Goal: Task Accomplishment & Management: Use online tool/utility

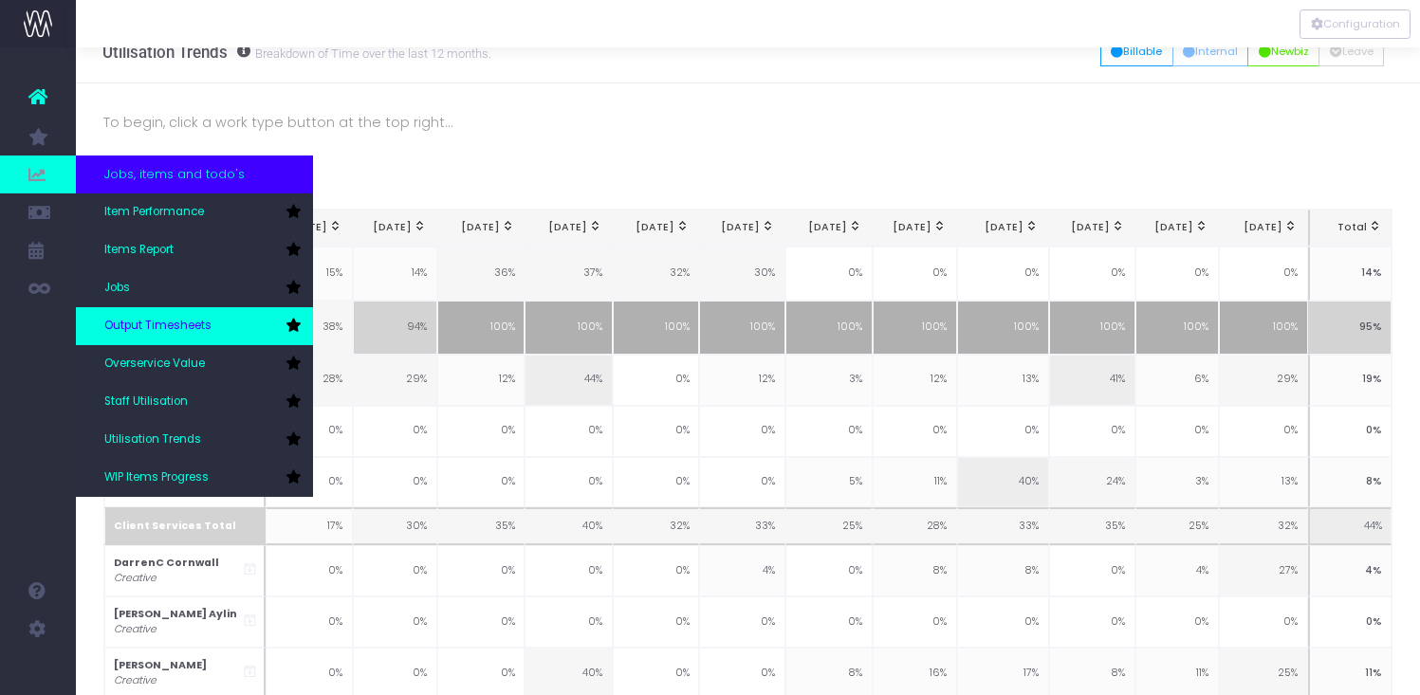
scroll to position [28, 0]
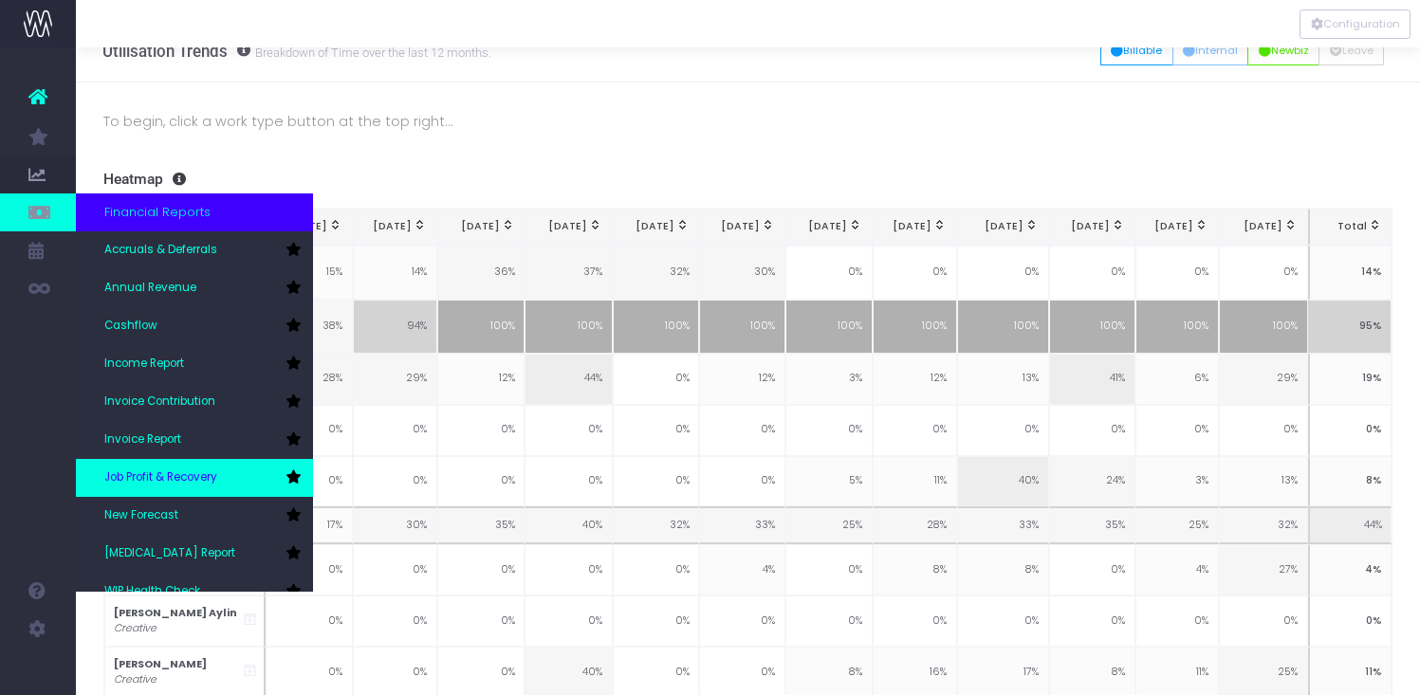
click at [194, 481] on span "Job Profit & Recovery" at bounding box center [160, 478] width 113 height 17
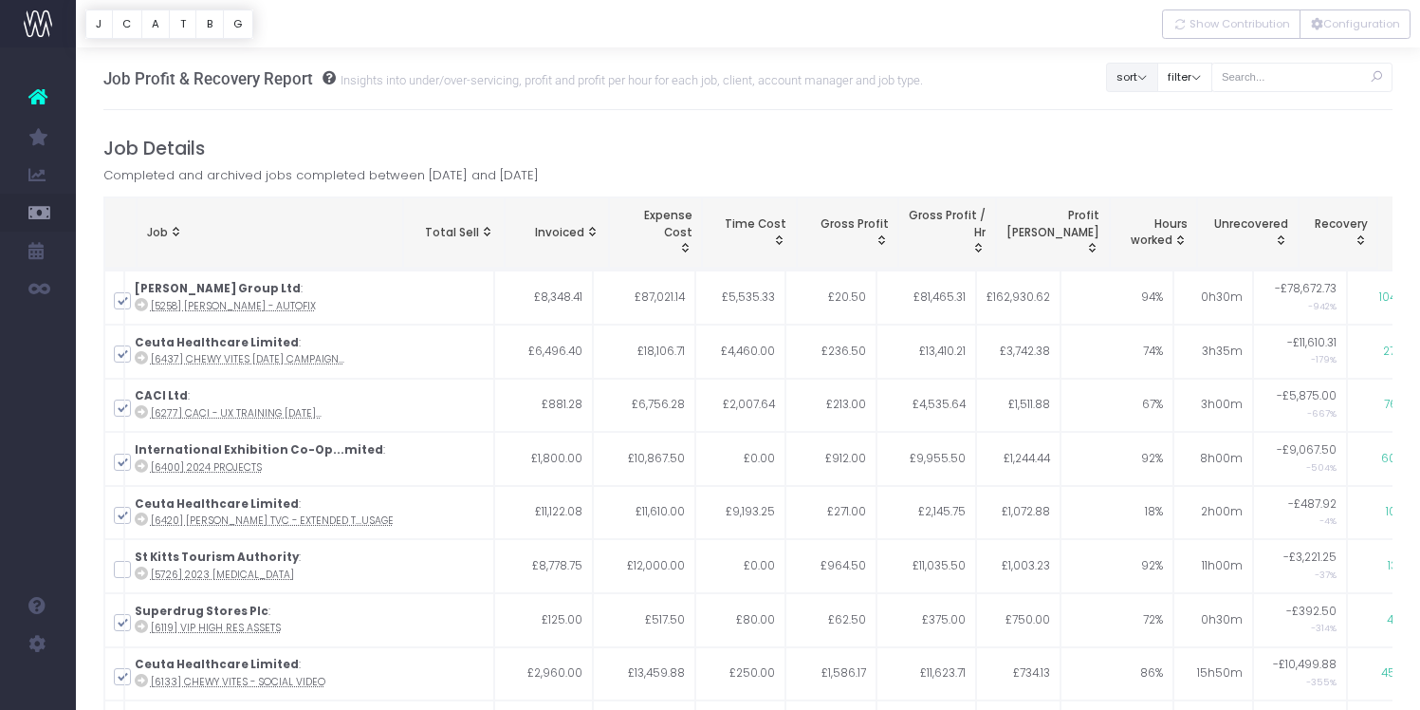
click at [1154, 85] on button "sort" at bounding box center [1132, 77] width 52 height 29
click at [1078, 110] on div "Job Profit & Recovery Report Insights into under/over-servicing, profit and pro…" at bounding box center [748, 78] width 1290 height 63
click at [1213, 80] on button "filter" at bounding box center [1185, 77] width 55 height 29
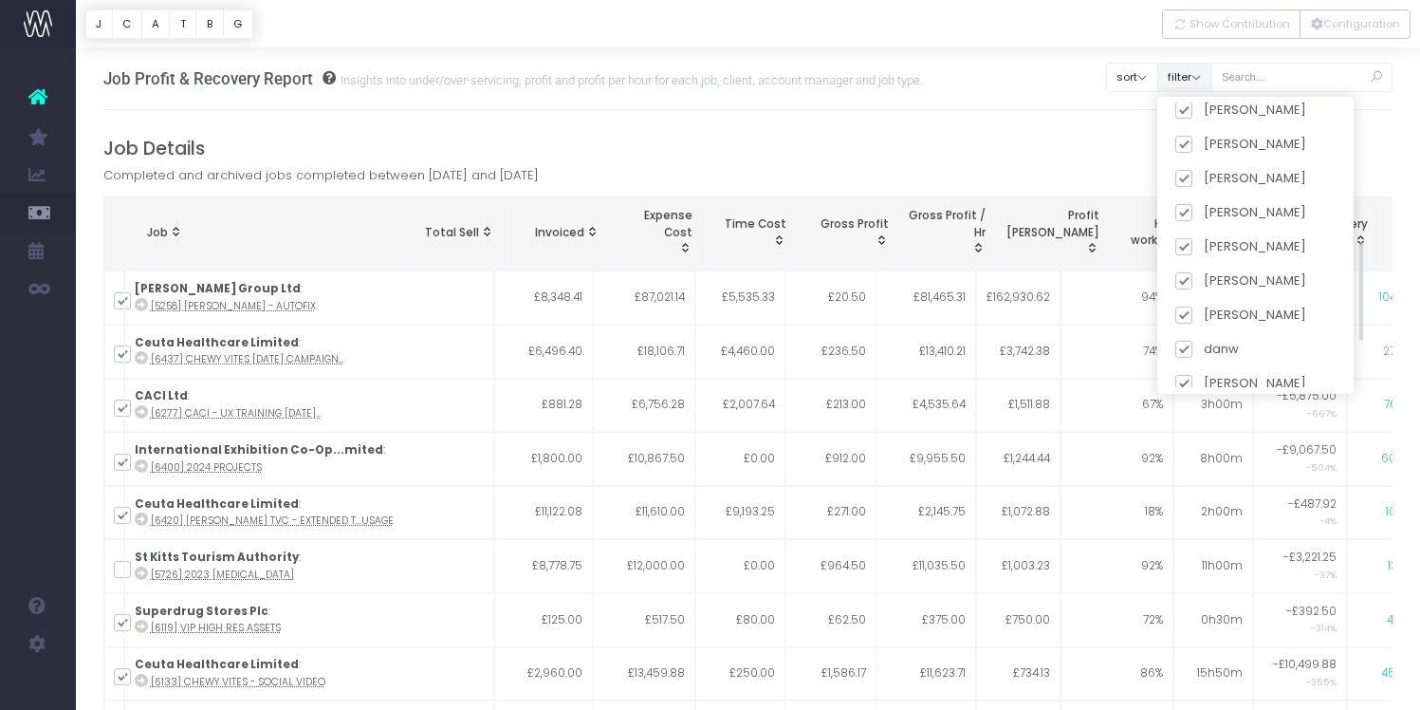
scroll to position [529, 0]
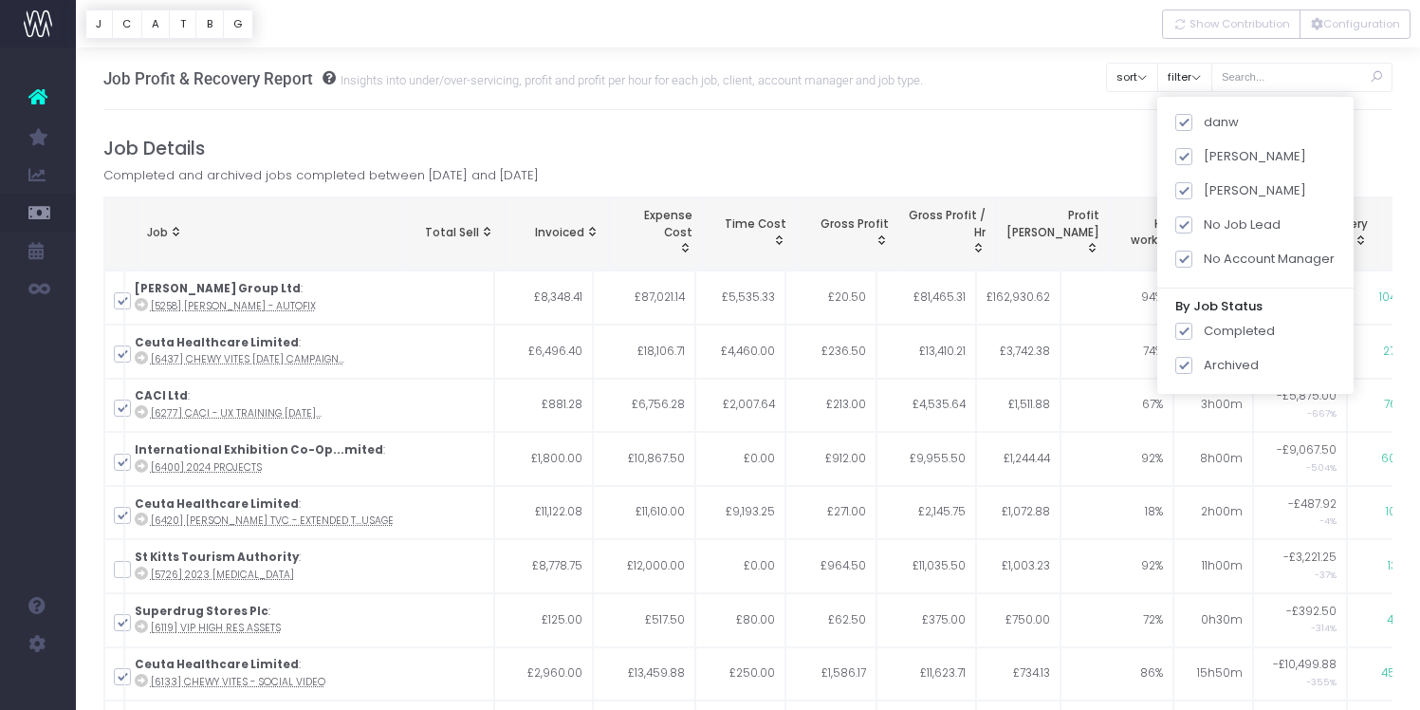
click at [918, 142] on h4 "Job Details" at bounding box center [748, 149] width 1290 height 22
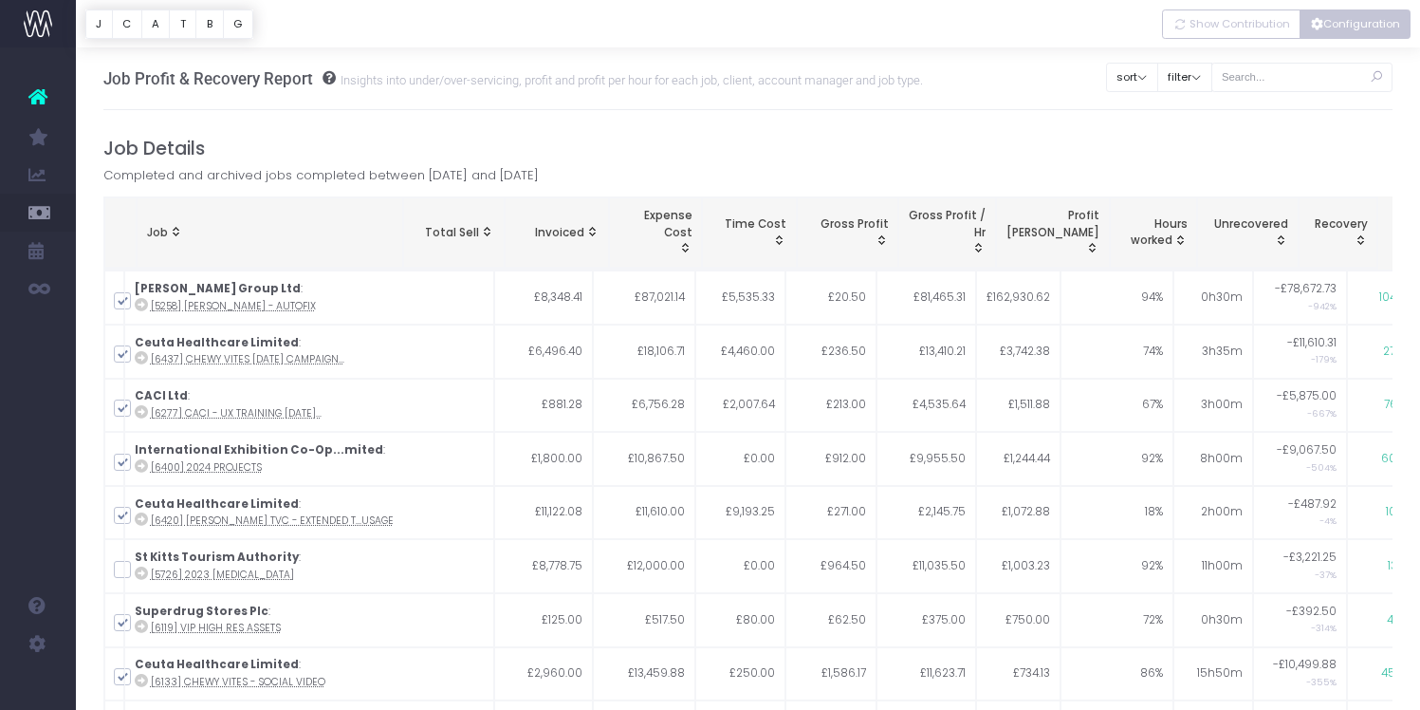
click at [1330, 30] on button "Configuration" at bounding box center [1355, 23] width 111 height 29
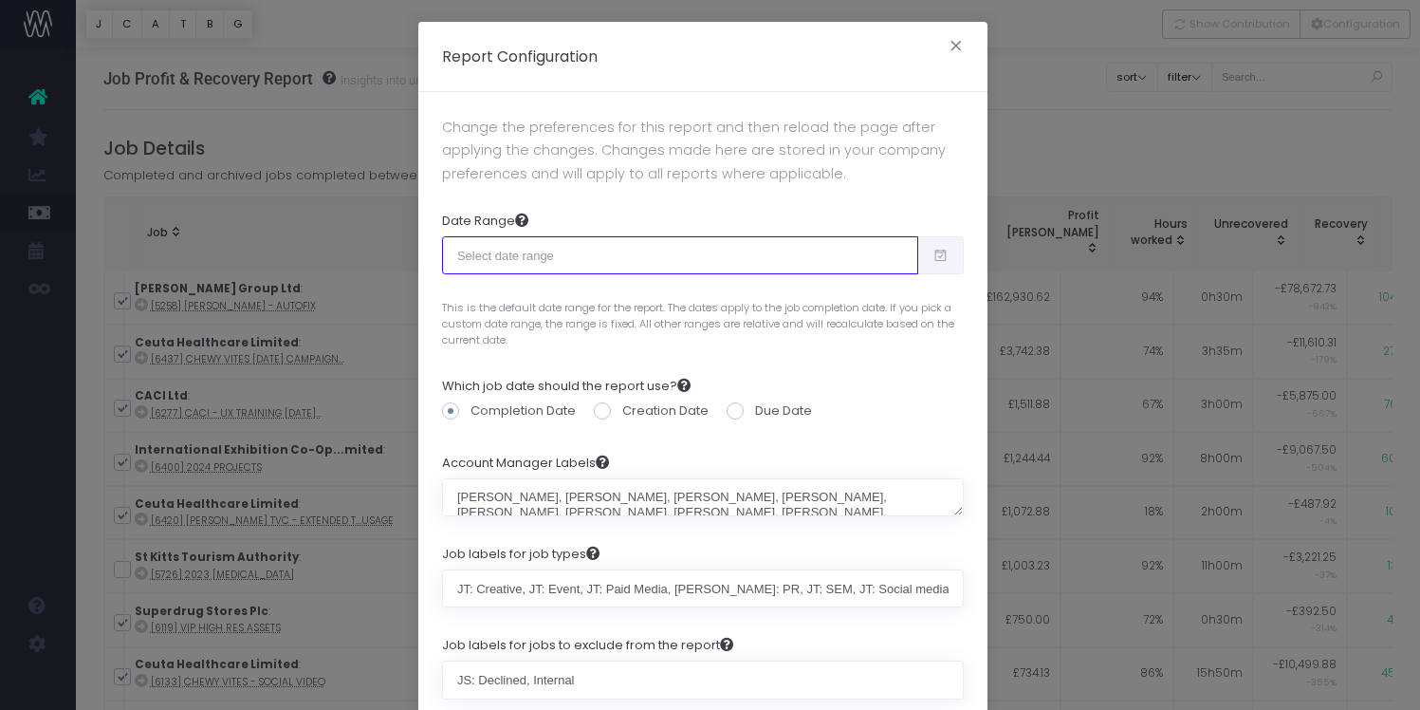
click at [713, 259] on input "text" at bounding box center [680, 255] width 476 height 38
type input "[DATE]"
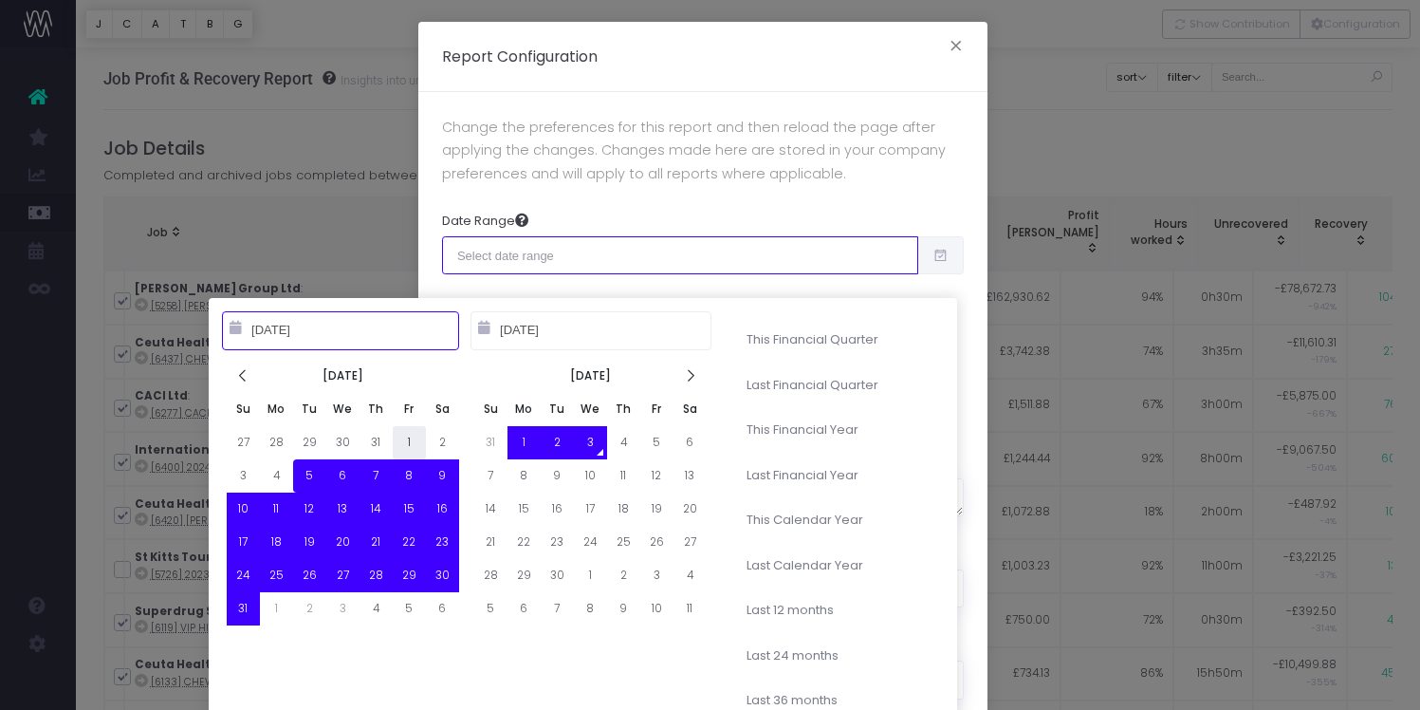
type input "[DATE]"
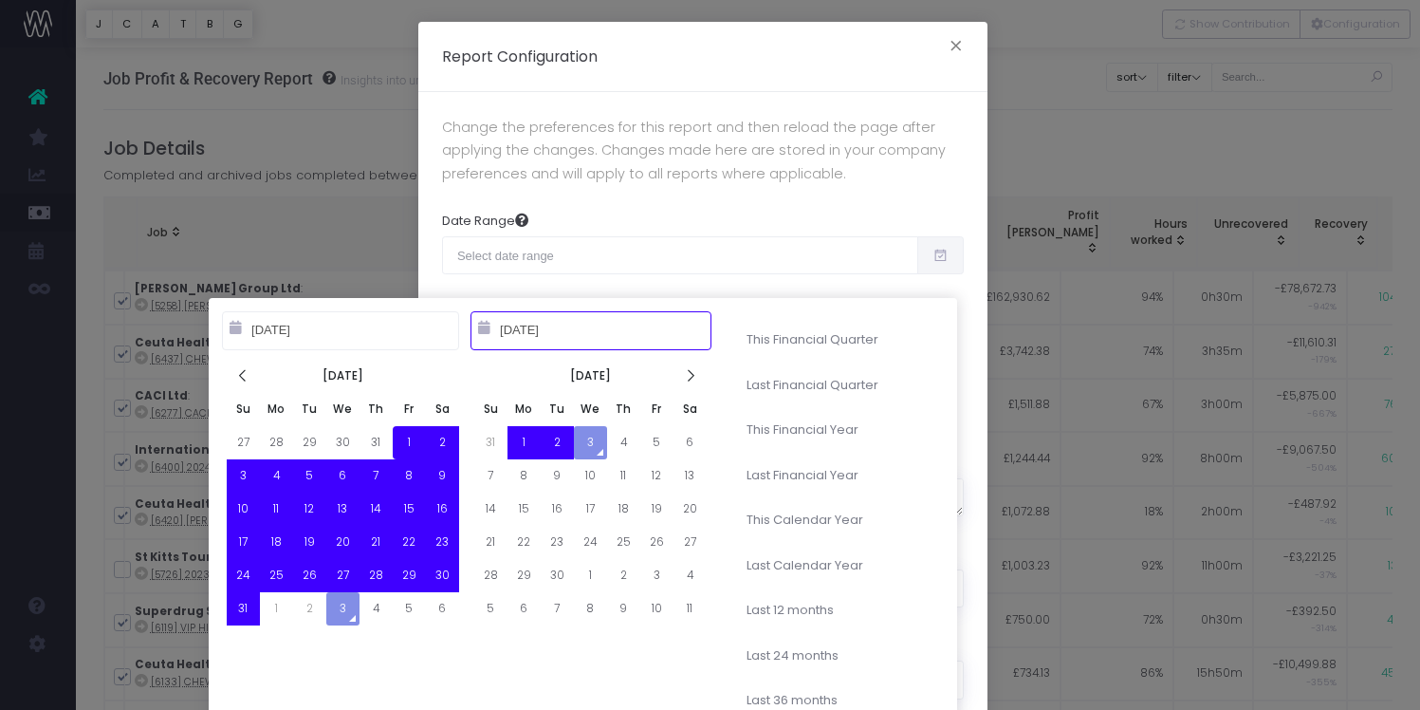
type input "[DATE]"
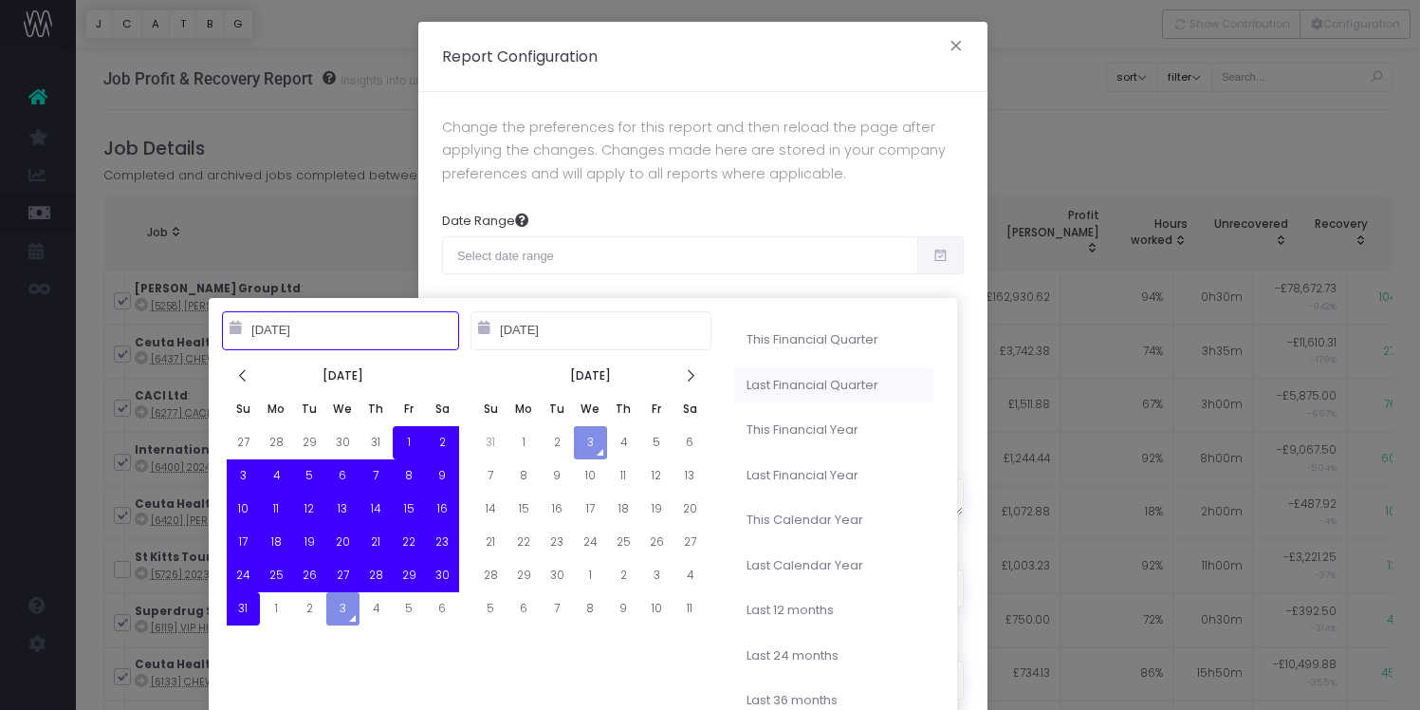
type input "[DATE]"
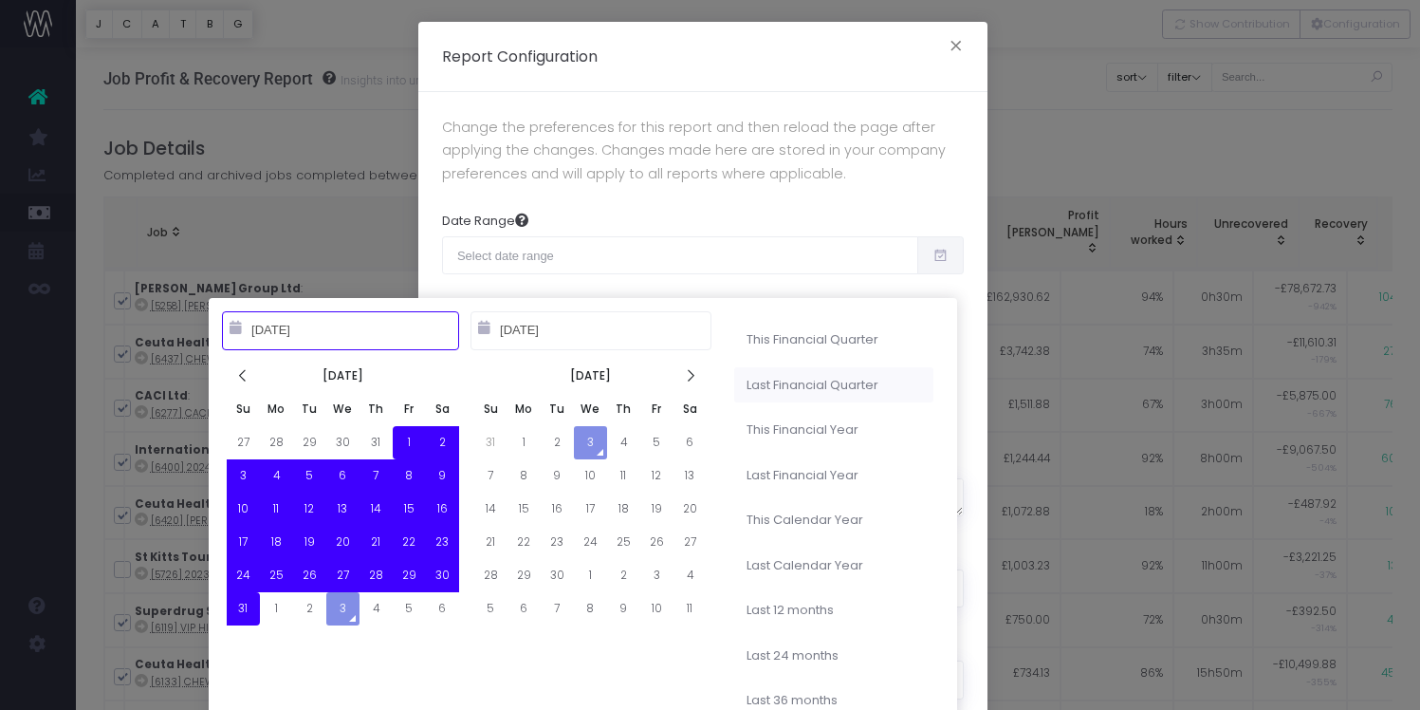
type input "[DATE]"
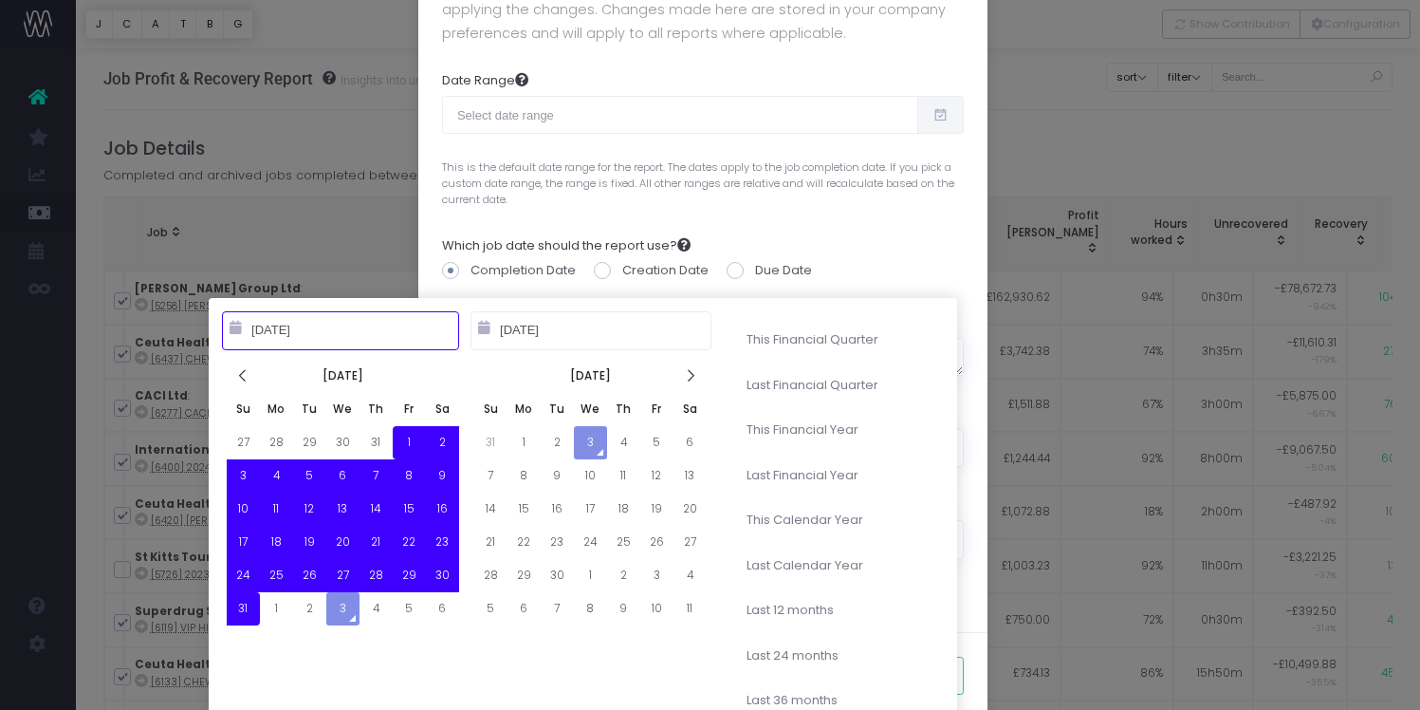
scroll to position [171, 0]
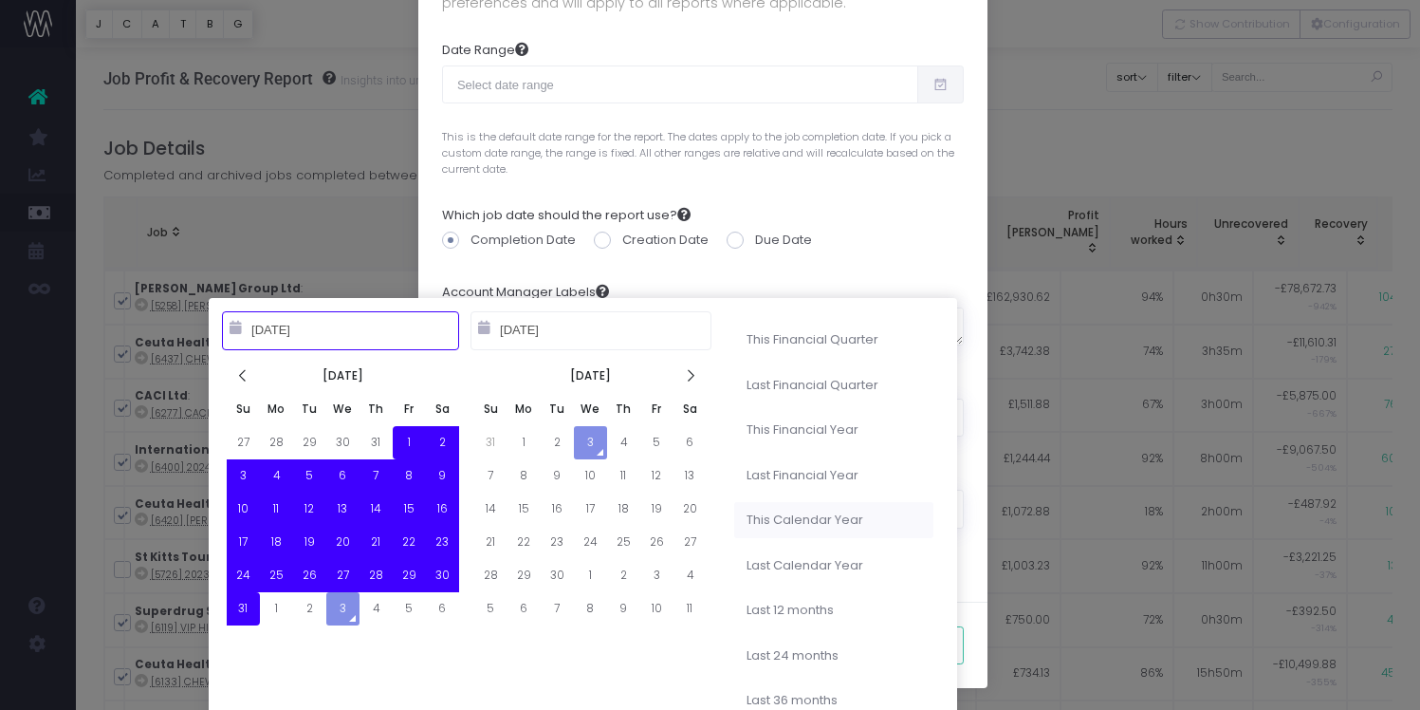
type input "[DATE]"
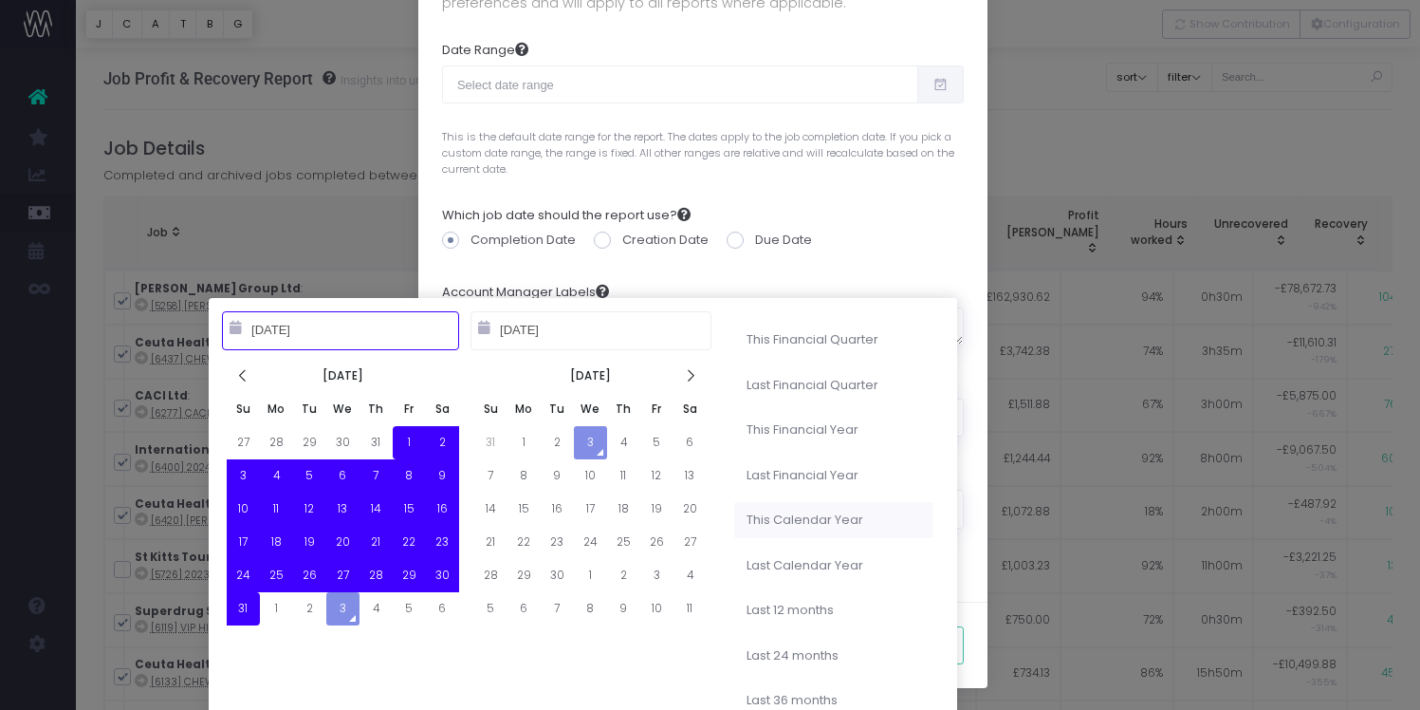
type input "[DATE]"
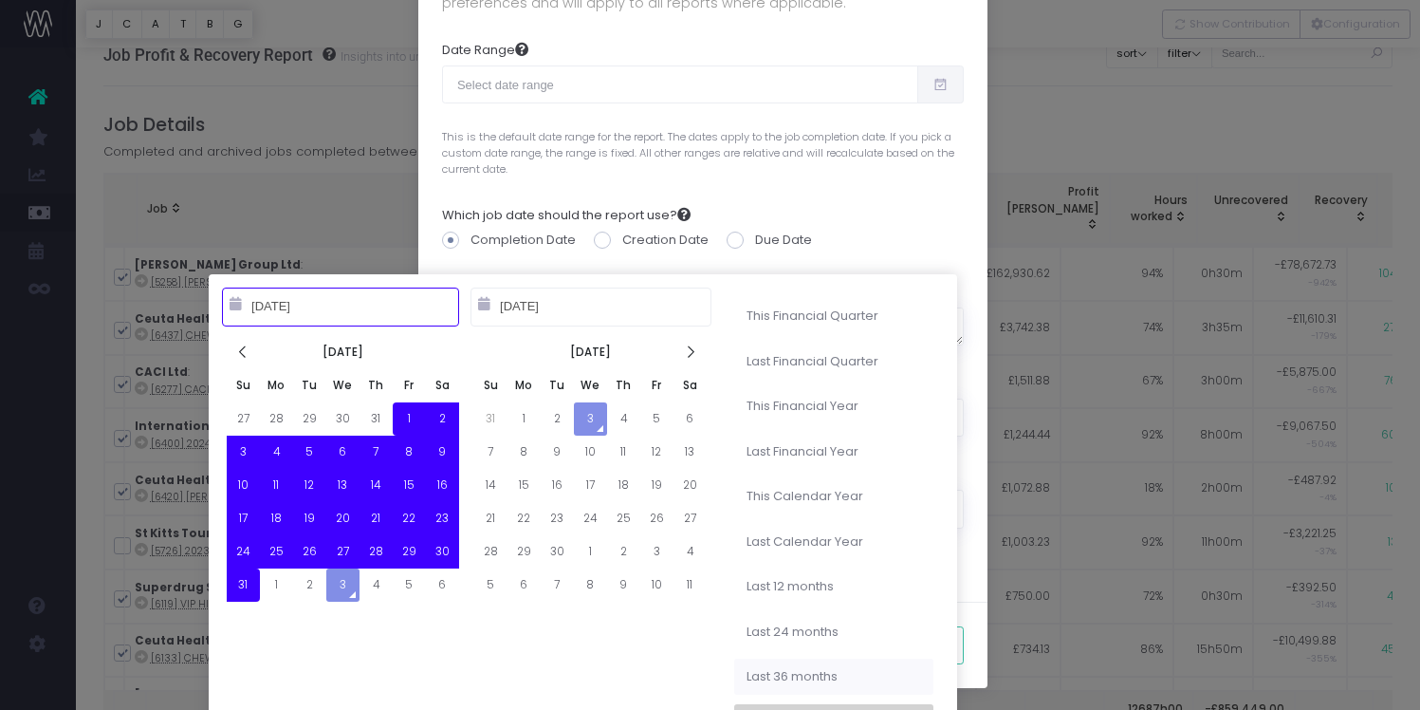
type input "[DATE]"
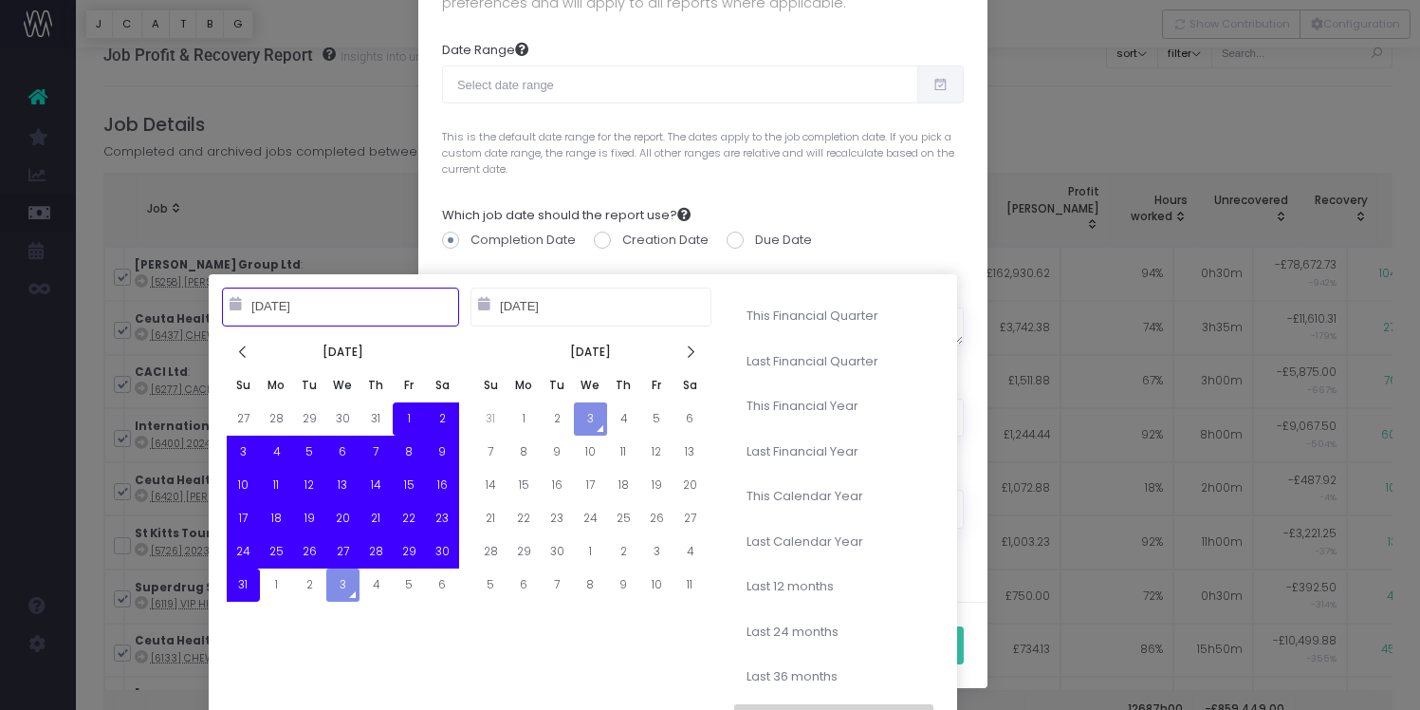
type input "[DATE]"
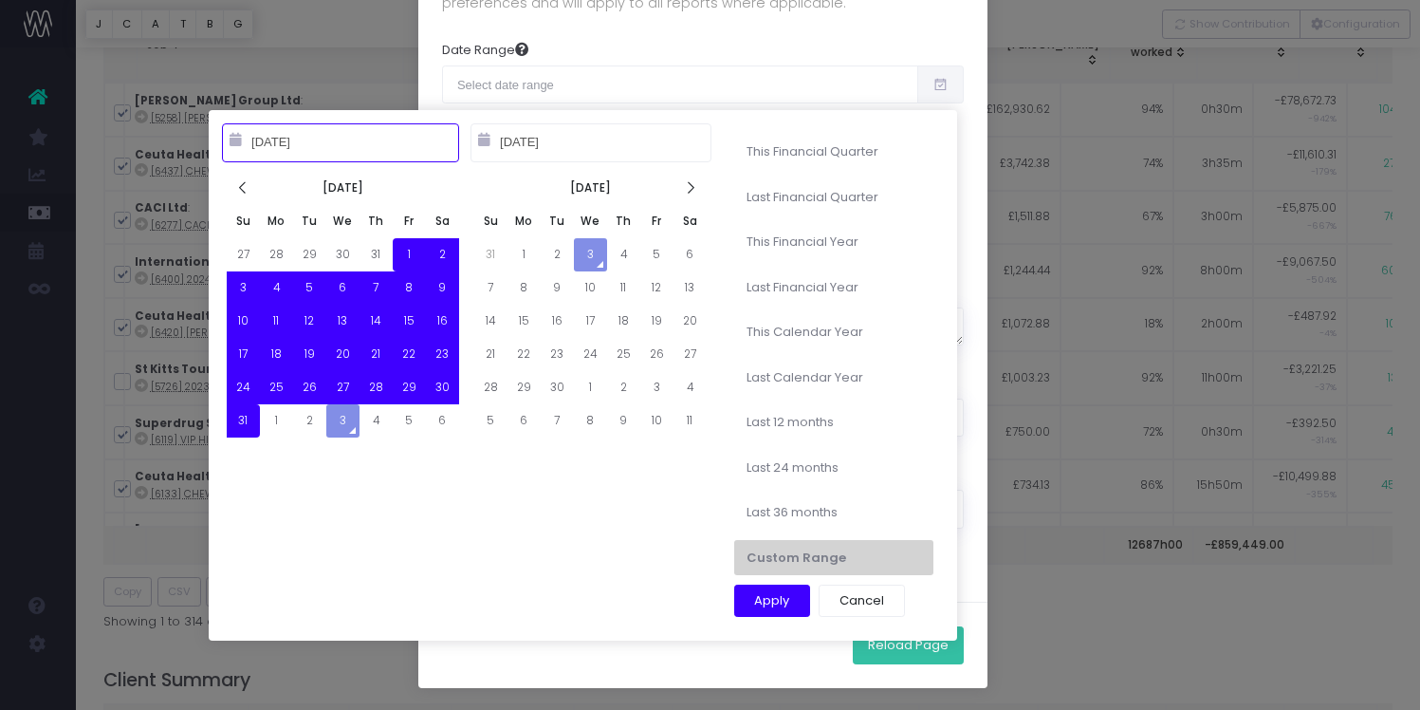
scroll to position [196, 0]
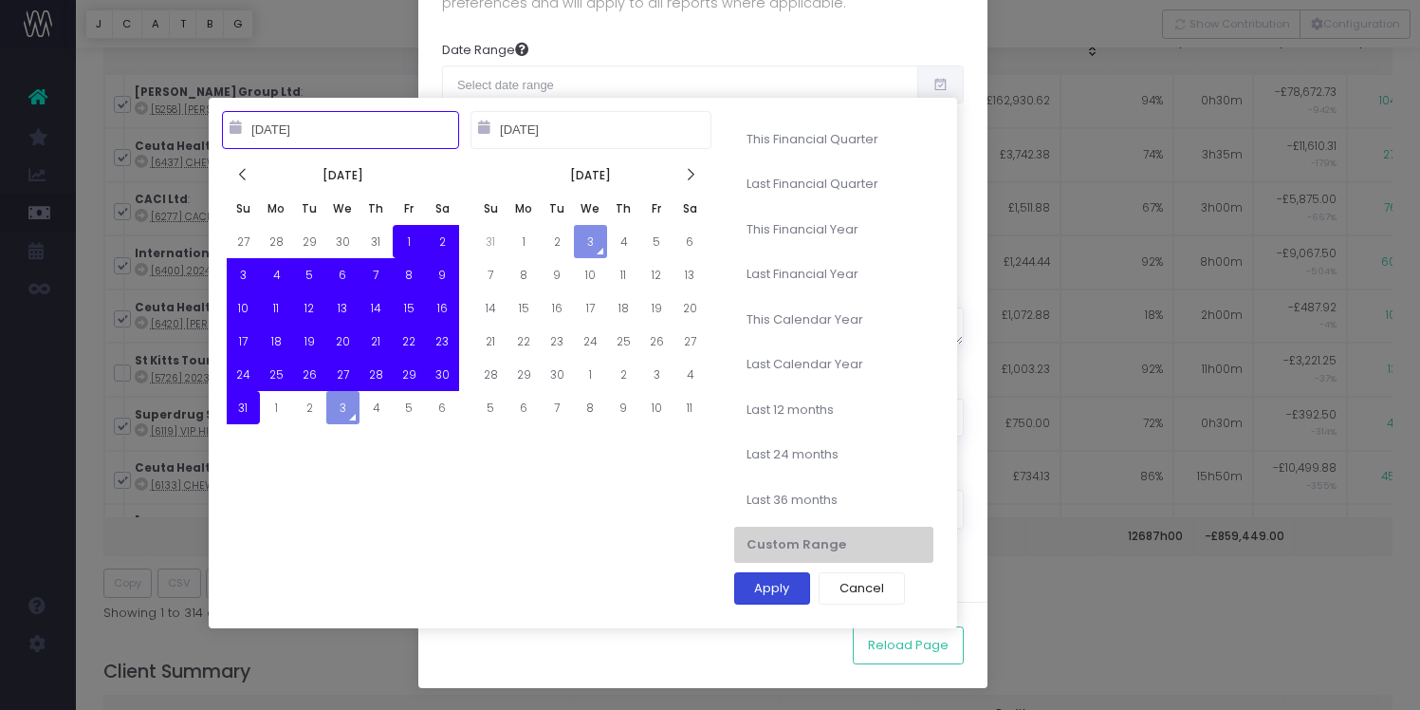
click at [790, 594] on button "Apply" at bounding box center [772, 588] width 77 height 32
type input "[DATE] – [DATE]"
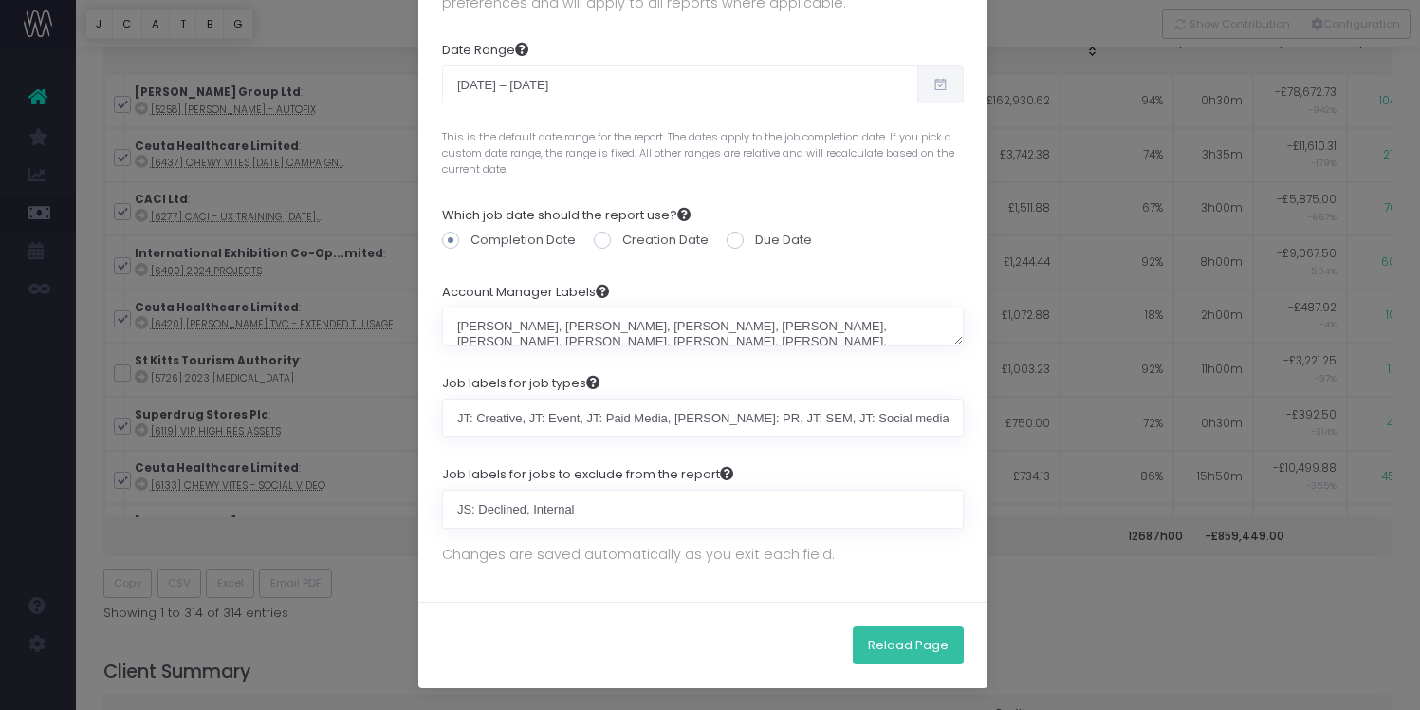
click at [886, 651] on button "Reload Page" at bounding box center [908, 645] width 111 height 38
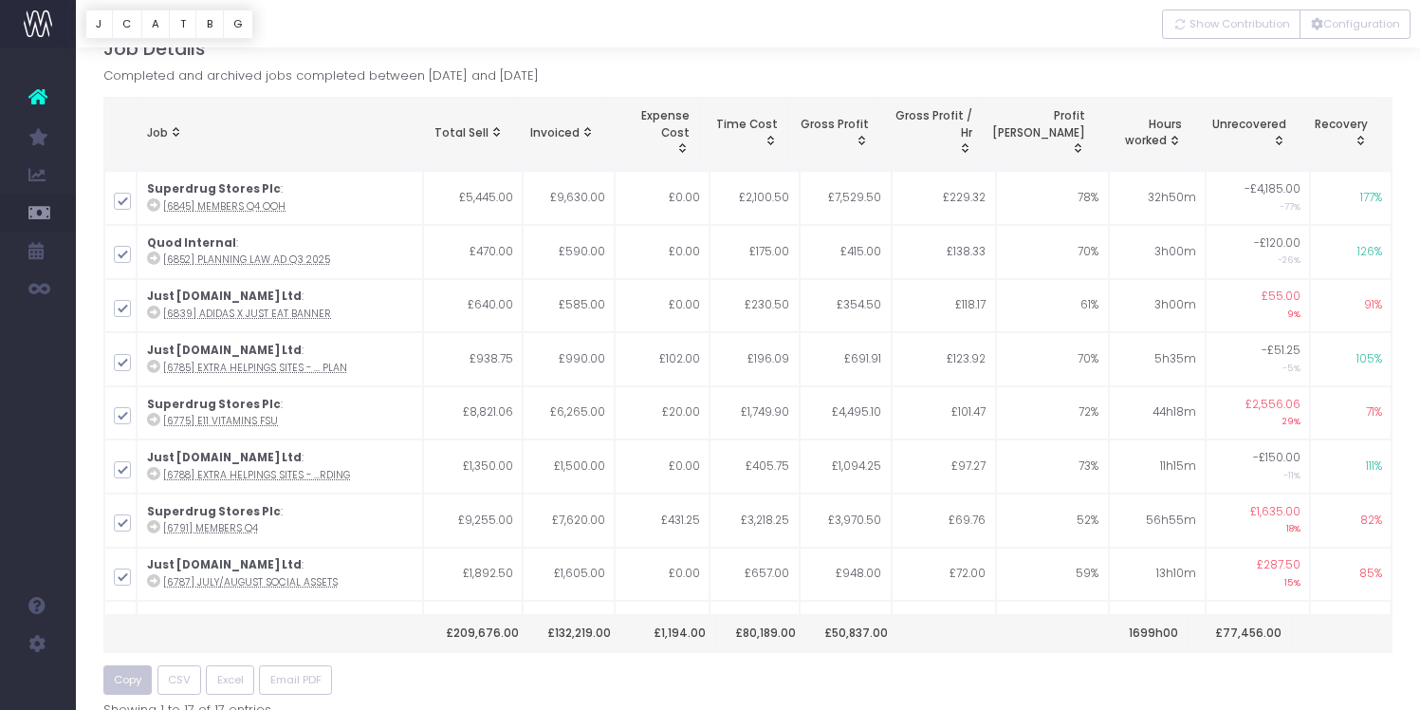
click at [149, 684] on button "Copy" at bounding box center [127, 679] width 49 height 29
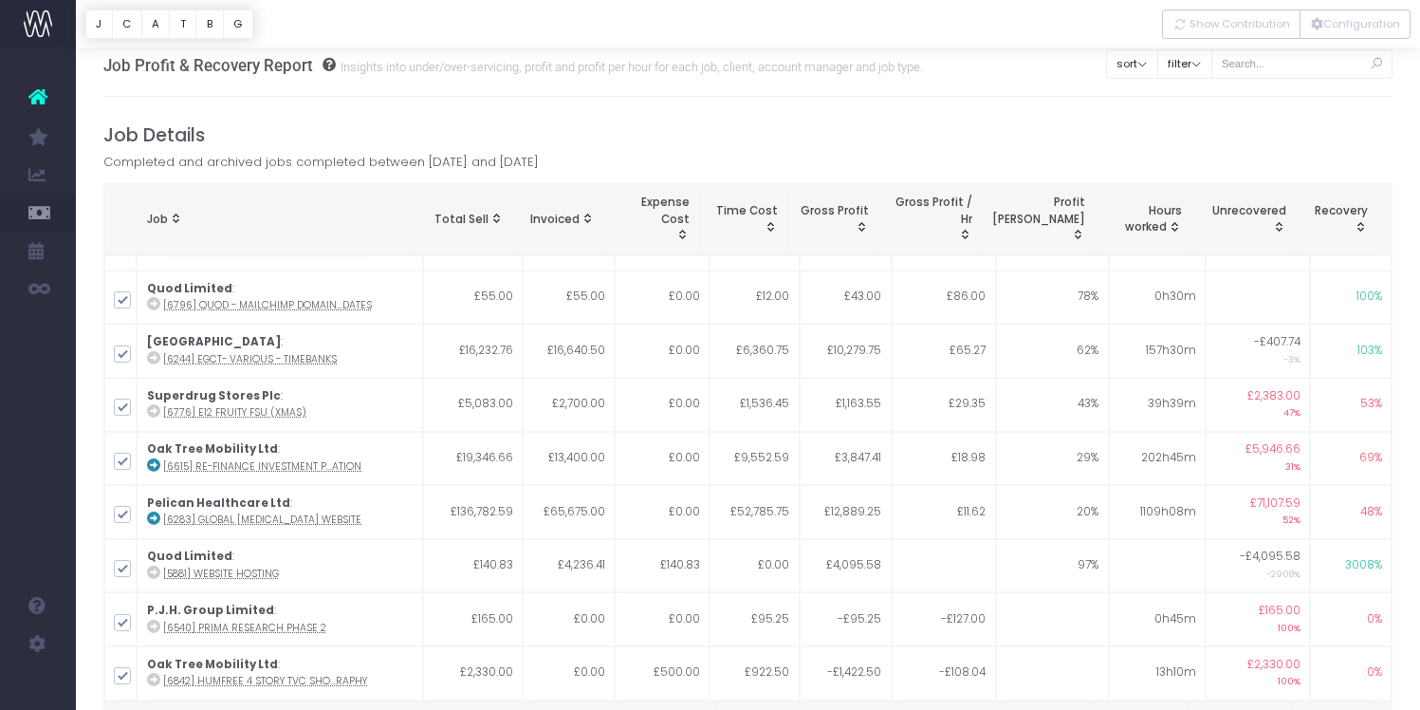
scroll to position [185, 0]
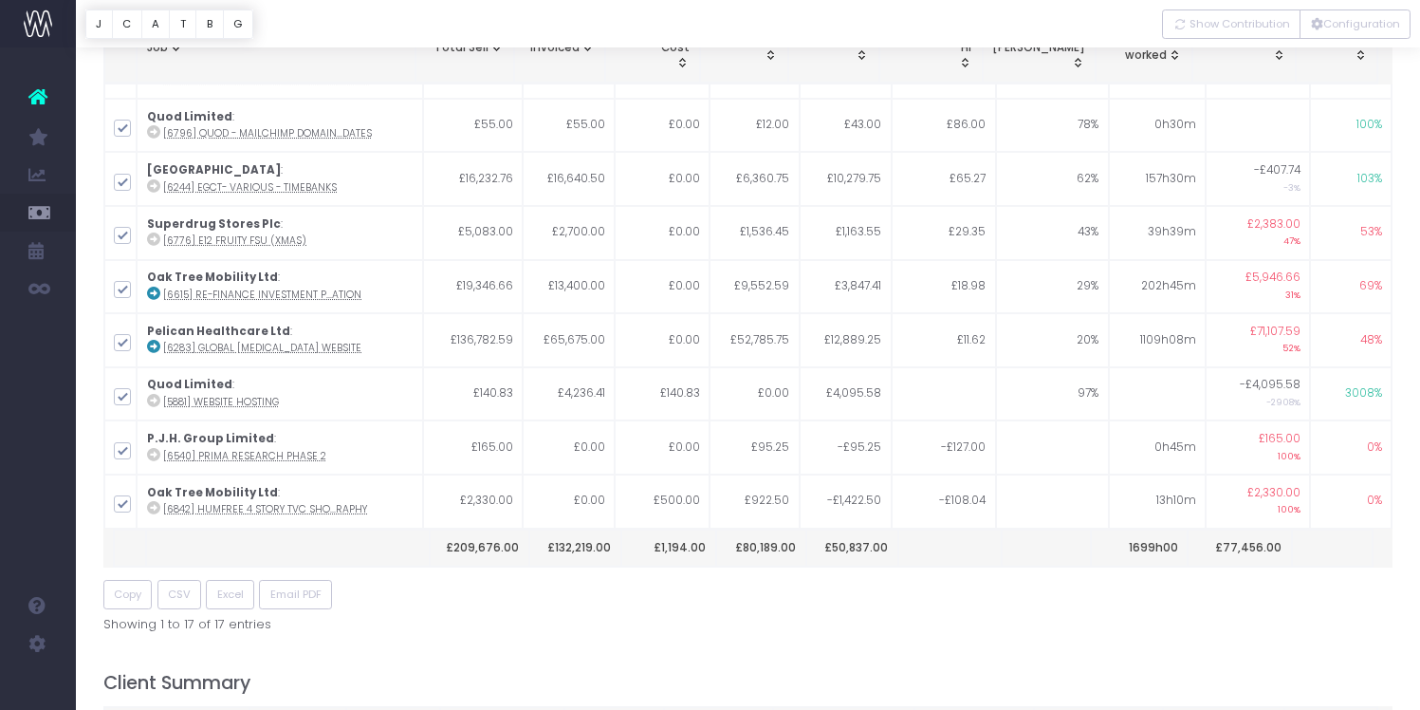
click at [746, 621] on div "Showing 1 to 17 of 17 entries" at bounding box center [748, 621] width 1290 height 24
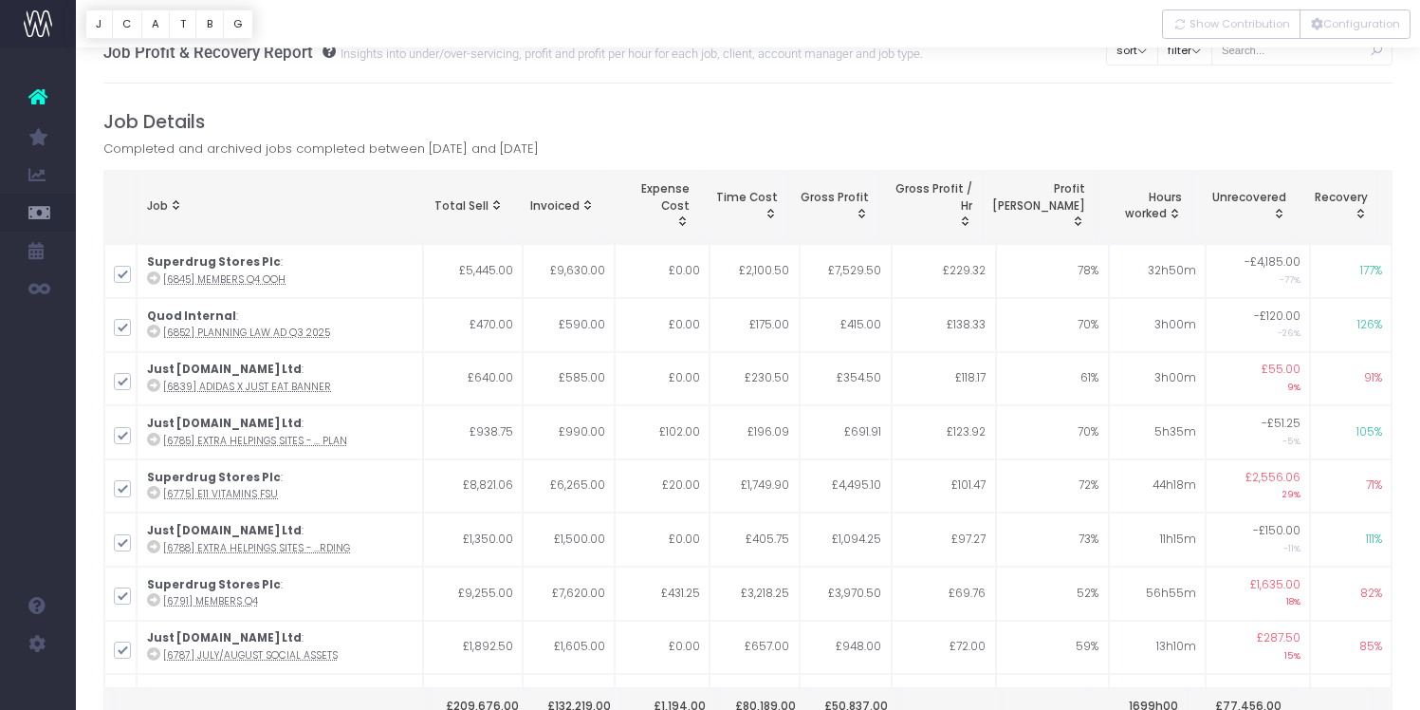
scroll to position [0, 0]
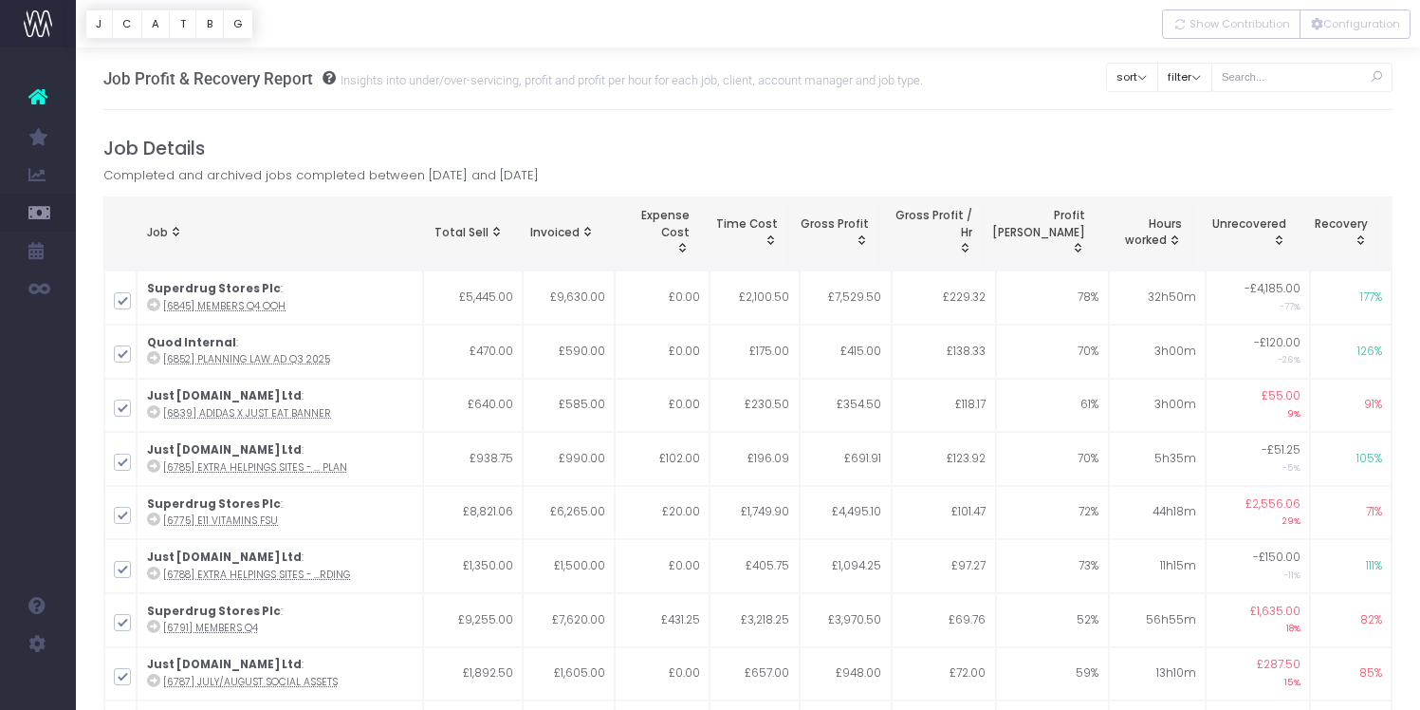
click at [1363, 238] on span "Recovery: activate to sort column ascending" at bounding box center [1360, 239] width 15 height 15
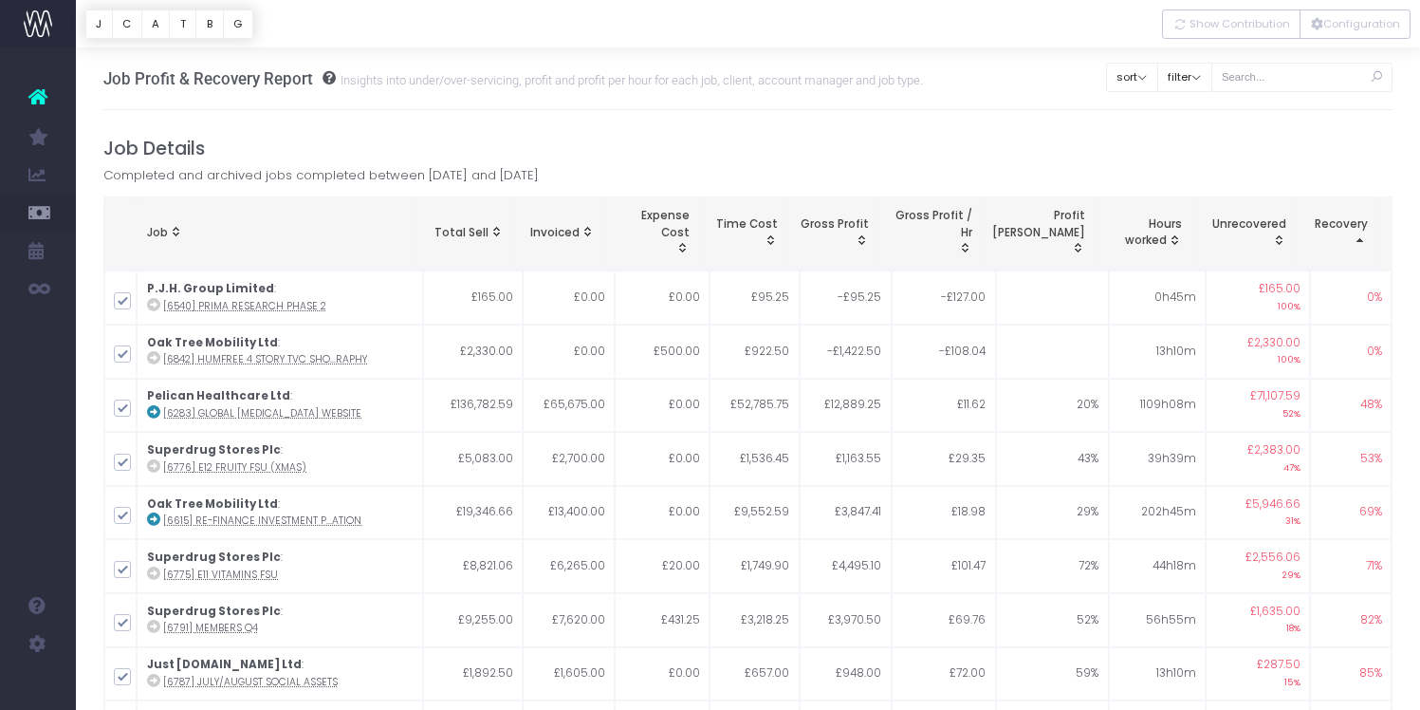
click at [1363, 239] on span "Recovery: activate to sort column descending" at bounding box center [1360, 239] width 15 height 15
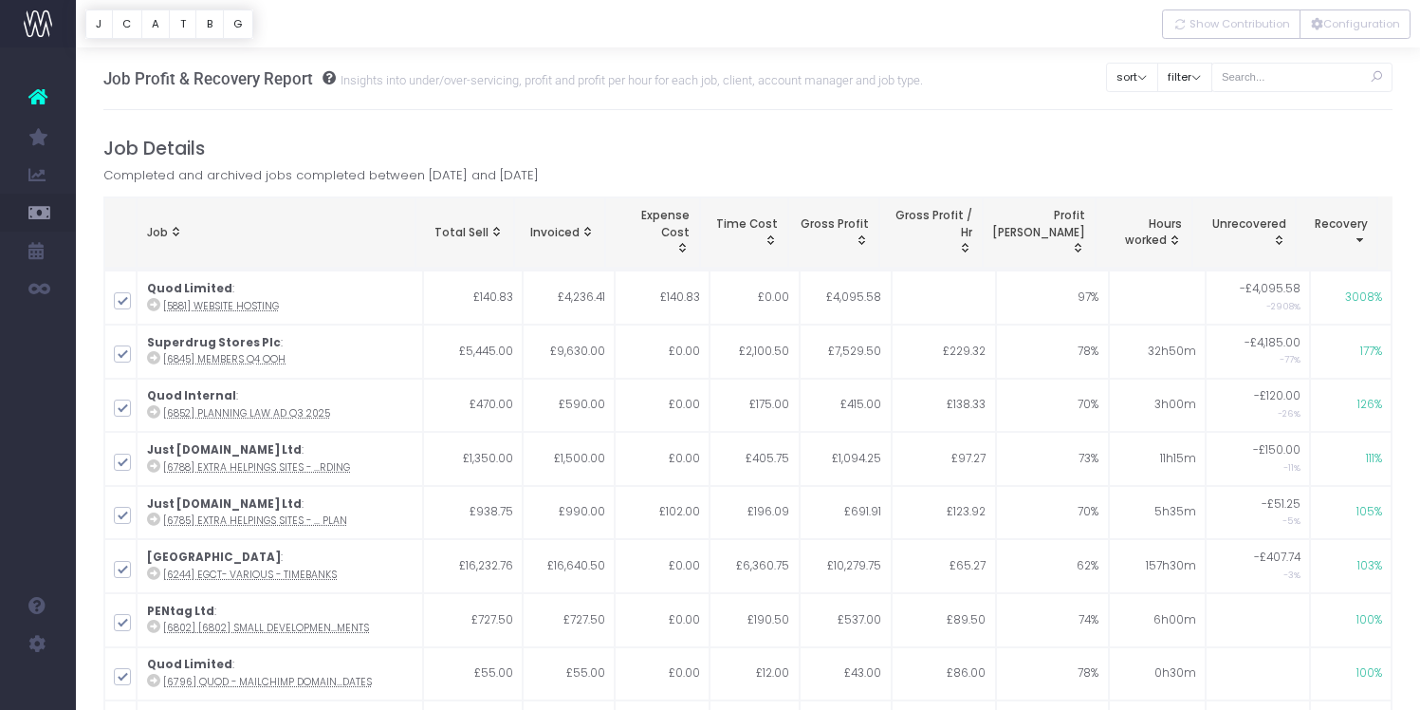
click at [1363, 239] on span "Recovery: activate to sort column ascending" at bounding box center [1360, 239] width 15 height 15
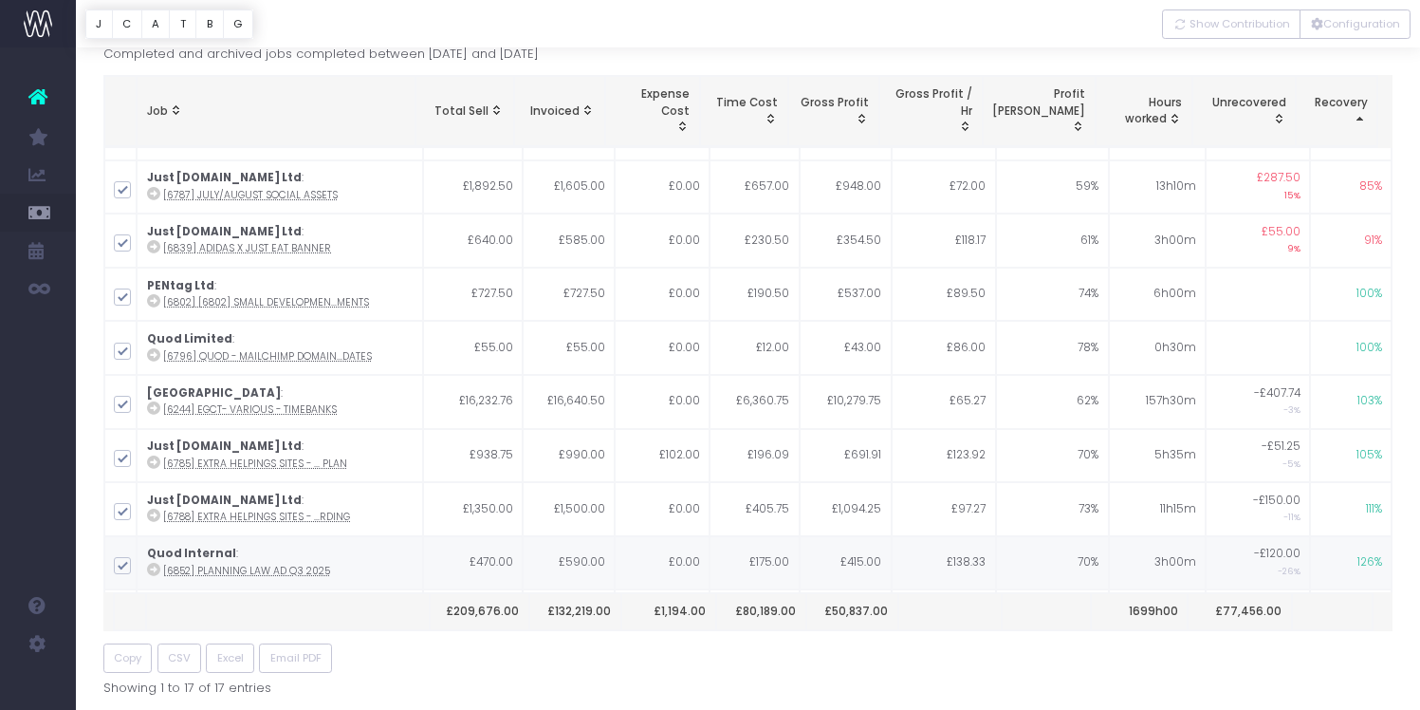
scroll to position [359, 0]
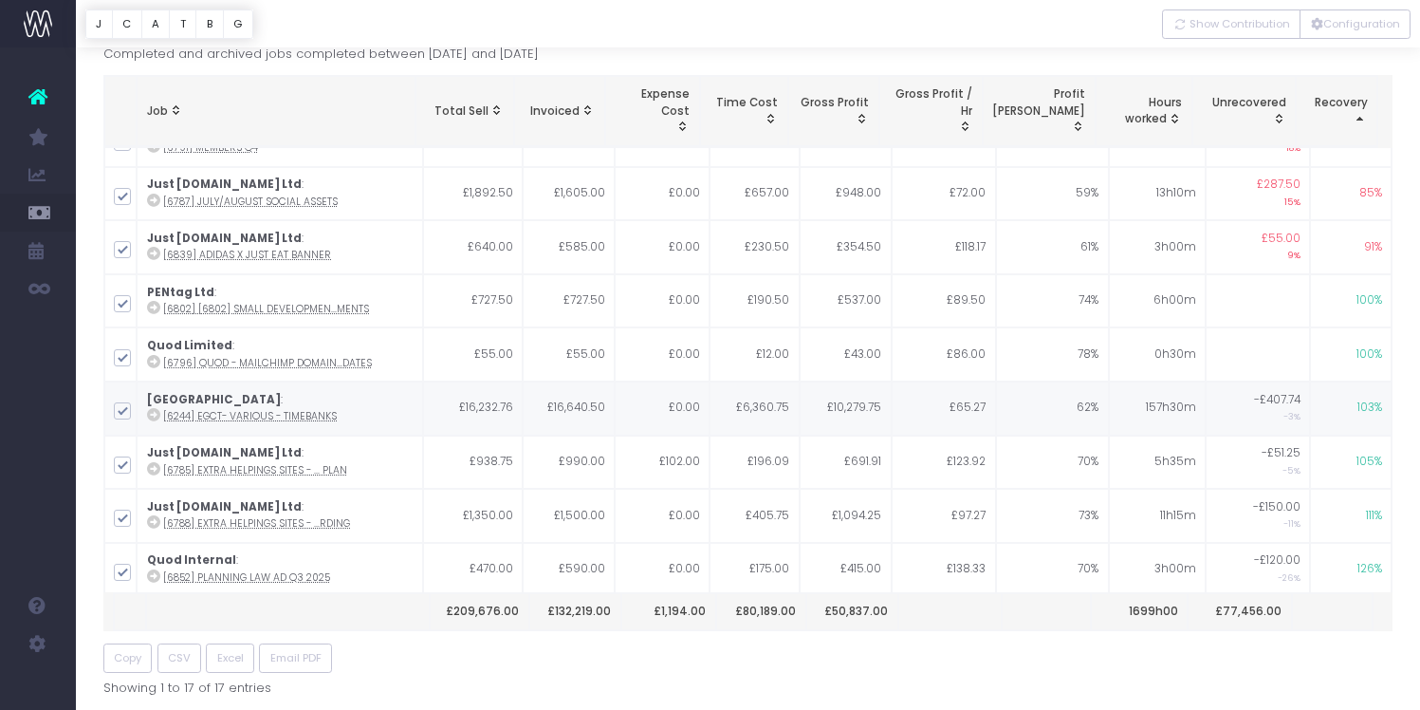
click at [263, 418] on abbr "[6244] EGCT- Various - Timebanks" at bounding box center [250, 416] width 174 height 14
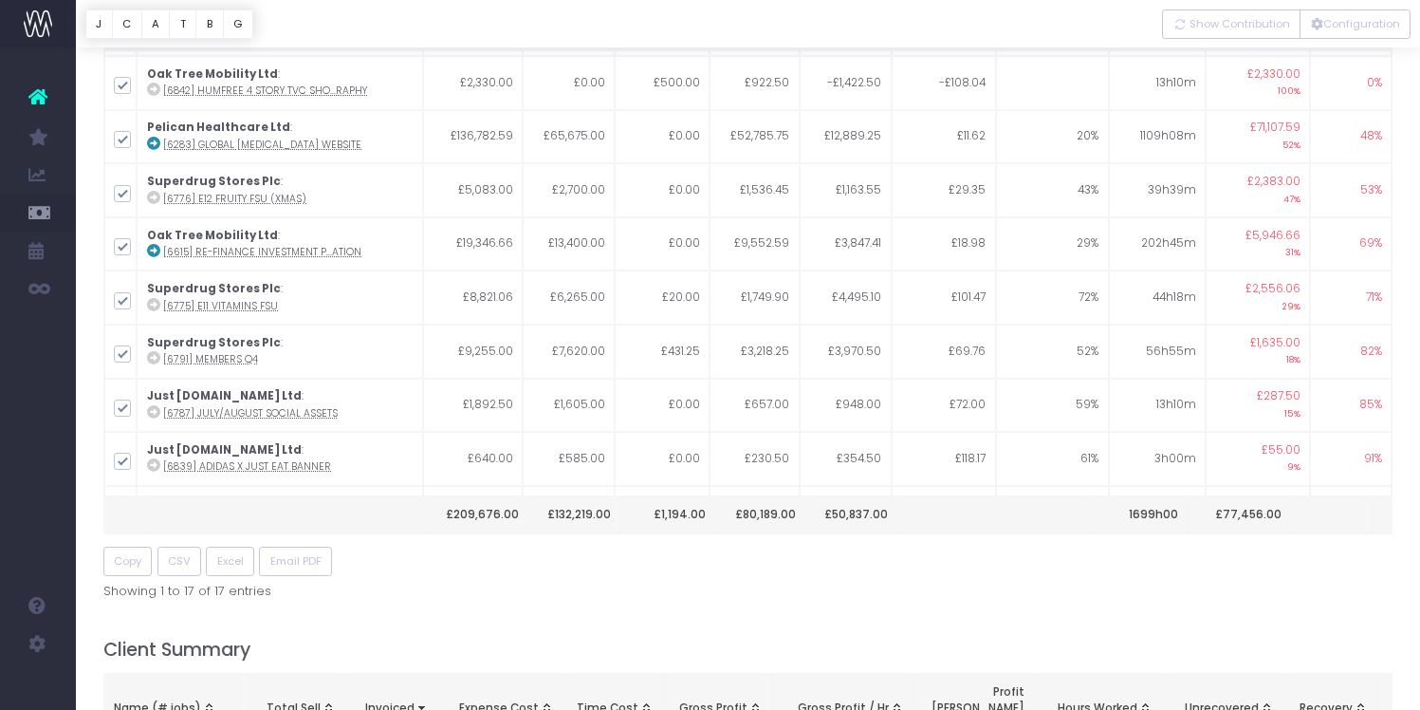
scroll to position [0, 0]
